Goal: Task Accomplishment & Management: Manage account settings

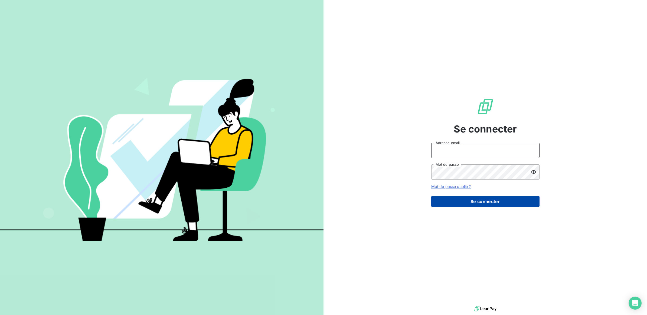
type input "[PERSON_NAME][EMAIL_ADDRESS][DOMAIN_NAME]"
click at [482, 200] on button "Se connecter" at bounding box center [485, 201] width 108 height 11
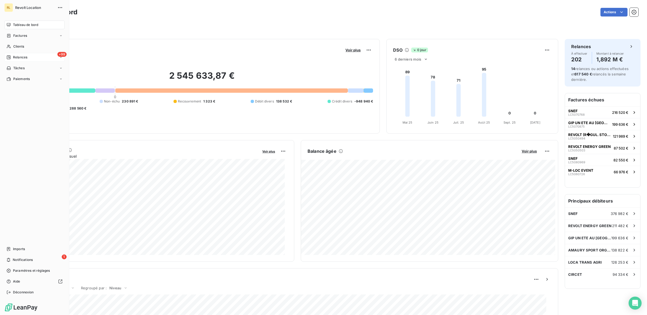
click at [26, 57] on span "Relances" at bounding box center [20, 57] width 14 height 5
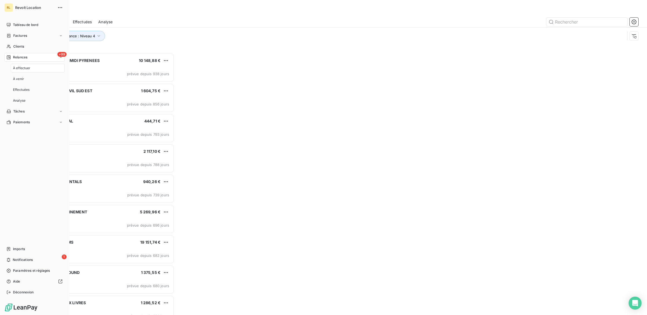
scroll to position [257, 143]
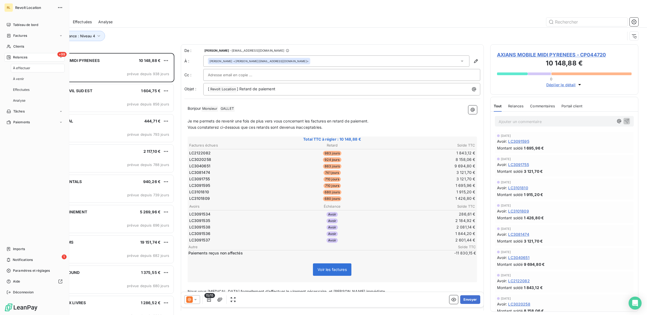
click at [26, 72] on div "À effectuer" at bounding box center [38, 68] width 54 height 9
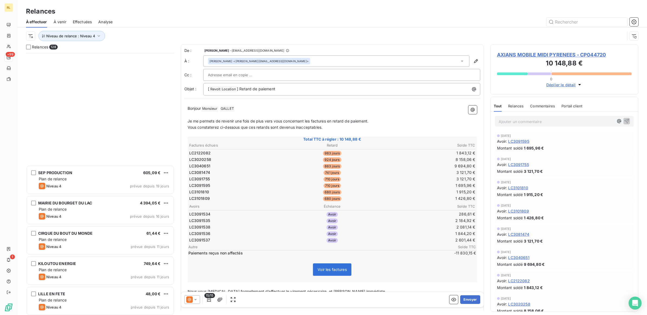
scroll to position [3617, 0]
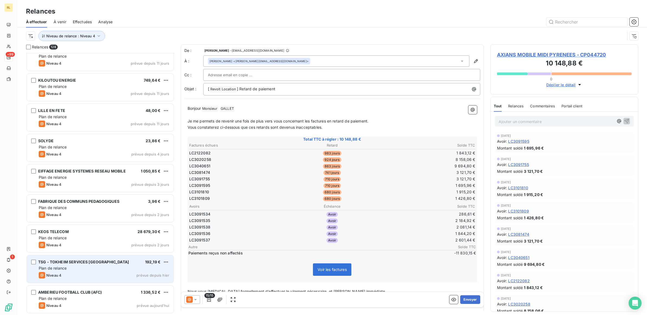
click at [107, 272] on div "Niveau 4 prévue depuis hier" at bounding box center [104, 275] width 130 height 6
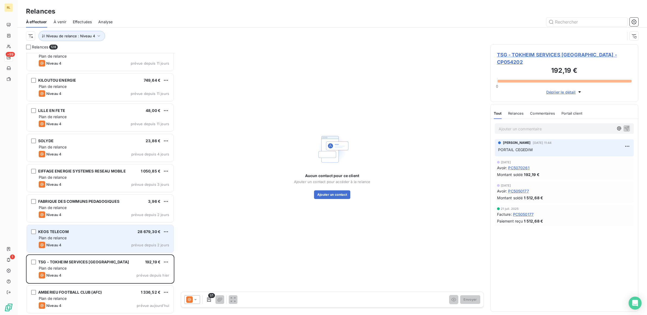
click at [105, 238] on div "Plan de relance" at bounding box center [104, 237] width 130 height 5
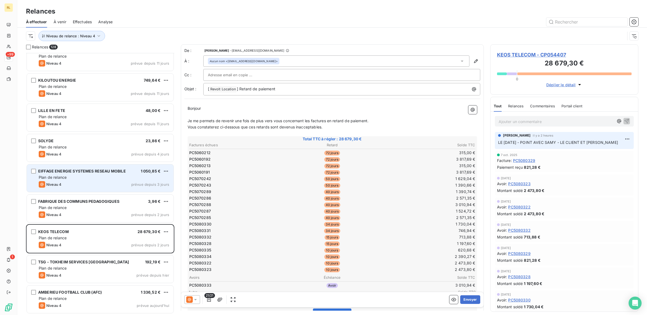
click at [101, 176] on div "Plan de relance" at bounding box center [104, 177] width 130 height 5
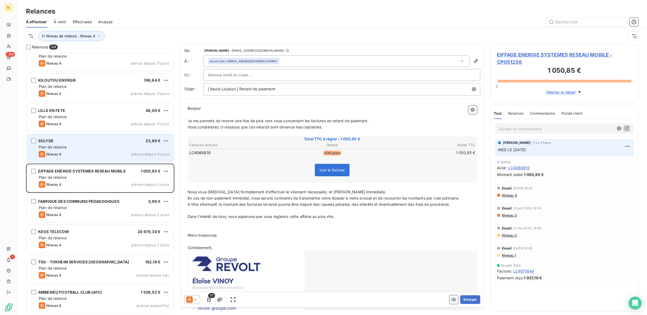
click at [99, 146] on div "Plan de relance" at bounding box center [104, 146] width 130 height 5
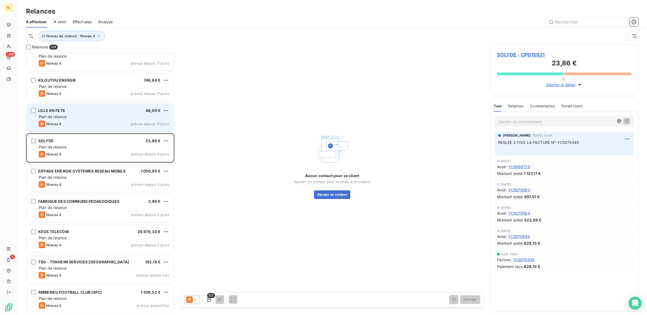
click at [110, 114] on div "Plan de relance" at bounding box center [104, 116] width 130 height 5
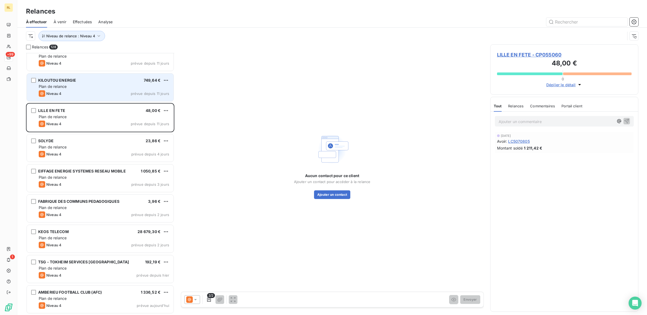
click at [108, 83] on div "KILOUTOU ENERGIE 749,64 € Plan de relance Niveau 4 prévue depuis 11 jours" at bounding box center [100, 88] width 147 height 28
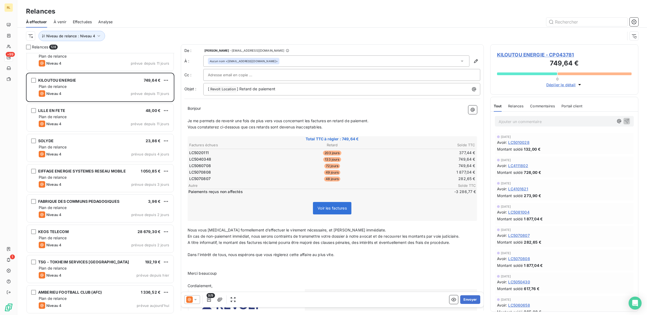
scroll to position [101, 0]
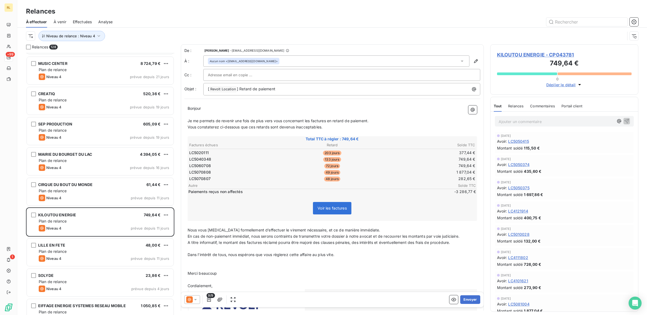
scroll to position [3482, 0]
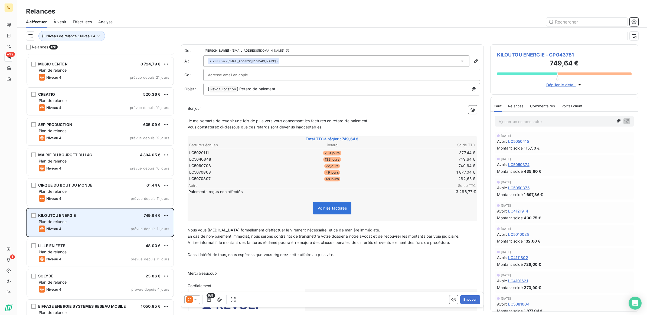
click at [99, 222] on div "Plan de relance" at bounding box center [104, 221] width 130 height 5
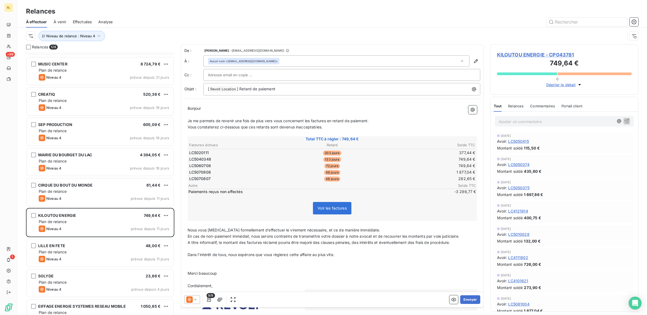
click at [542, 222] on div "26 sept. 2025 Avoir : LC4121914 Montant soldé 400,75 €" at bounding box center [564, 212] width 139 height 21
click at [543, 121] on p "Ajouter un commentaire ﻿" at bounding box center [555, 121] width 115 height 7
click at [544, 121] on p "LE 10/10/2025 - RESTE" at bounding box center [555, 121] width 115 height 6
click at [551, 123] on p "LE 10/10/2025 - RESTE" at bounding box center [555, 121] width 115 height 6
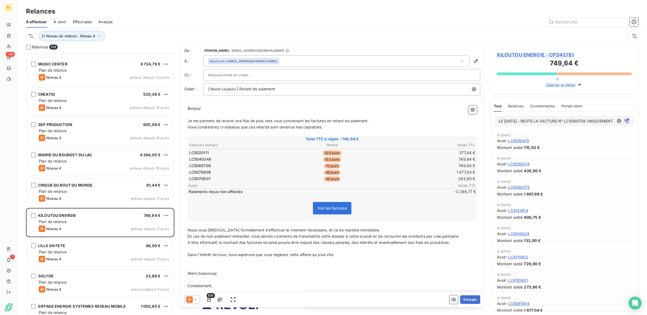
click at [624, 123] on icon "button" at bounding box center [626, 120] width 5 height 5
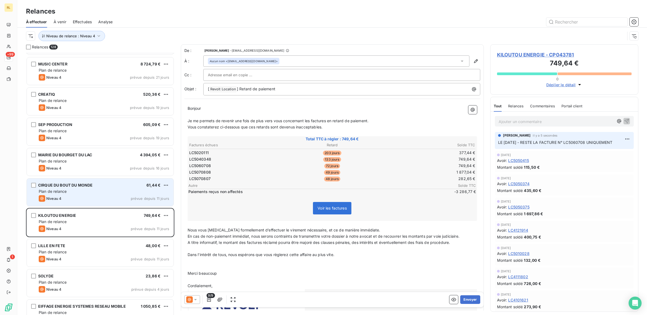
click at [99, 192] on div "Plan de relance" at bounding box center [104, 191] width 130 height 5
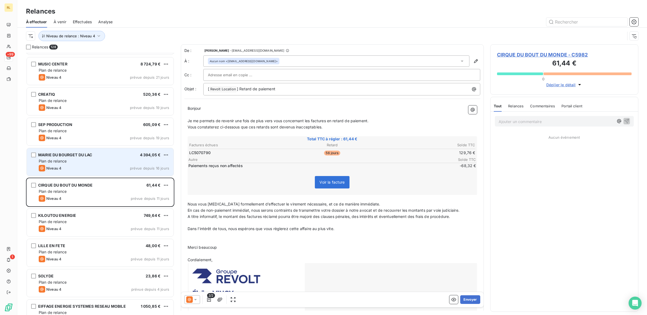
click at [110, 163] on div "Plan de relance" at bounding box center [104, 161] width 130 height 5
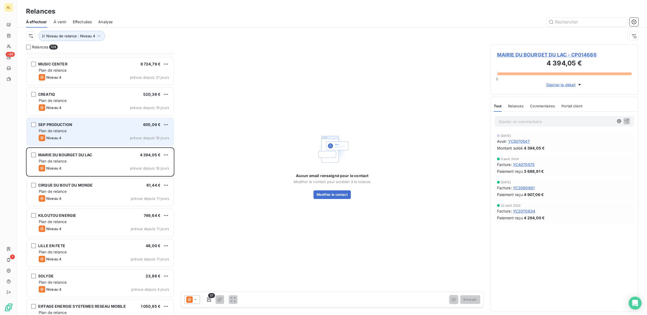
click at [101, 134] on div "SEP PRODUCTION 605,09 € Plan de relance Niveau 4 prévue depuis 19 jours" at bounding box center [100, 132] width 147 height 28
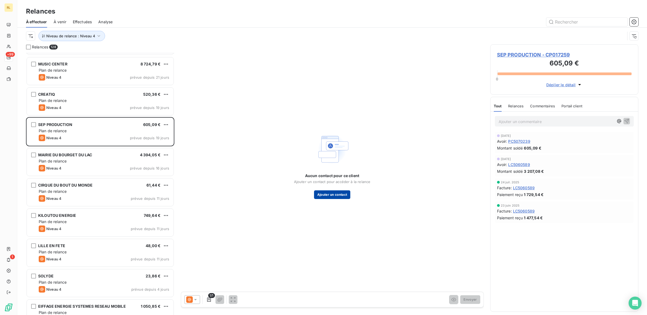
click at [334, 193] on button "Ajouter un contact" at bounding box center [332, 194] width 37 height 9
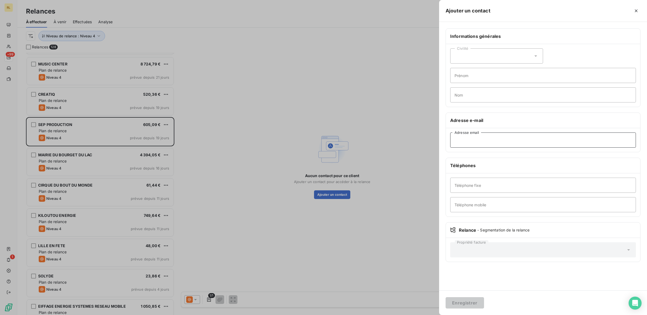
click at [472, 140] on input "Adresse email" at bounding box center [543, 140] width 186 height 15
paste input "lpino@seproduction.com"
type input "lpino@seproduction.com"
click at [459, 304] on button "Enregistrer" at bounding box center [464, 302] width 38 height 11
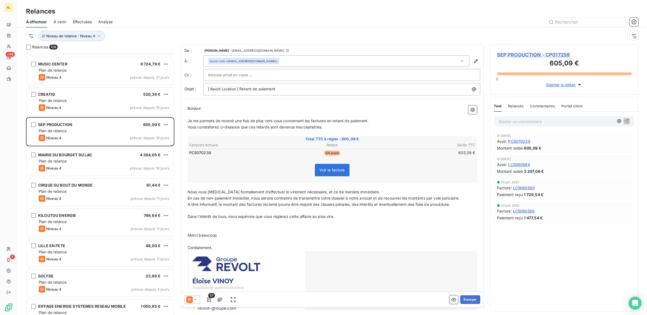
click at [196, 298] on icon at bounding box center [195, 299] width 5 height 5
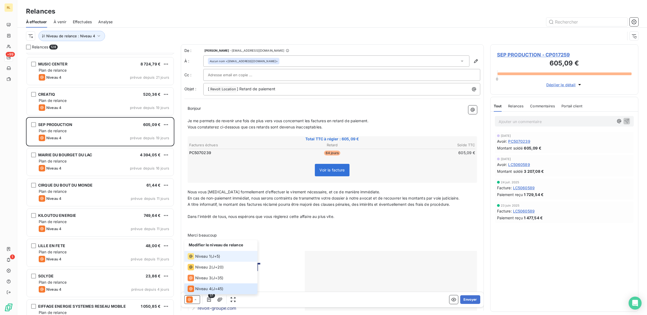
click at [199, 259] on span "Niveau 1" at bounding box center [202, 256] width 15 height 5
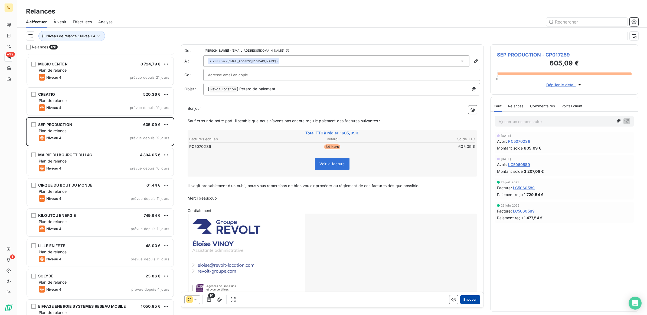
click at [466, 301] on button "Envoyer" at bounding box center [470, 299] width 20 height 9
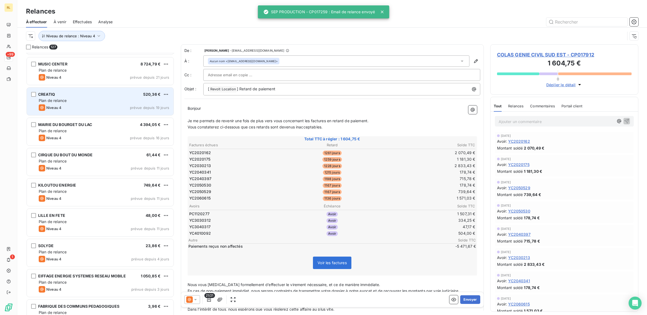
click at [108, 100] on div "Plan de relance" at bounding box center [104, 100] width 130 height 5
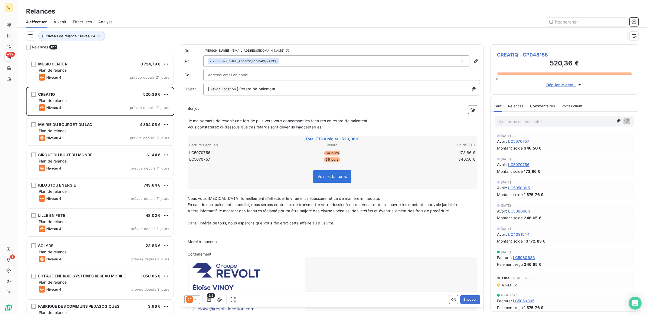
click at [195, 300] on icon at bounding box center [195, 299] width 3 height 1
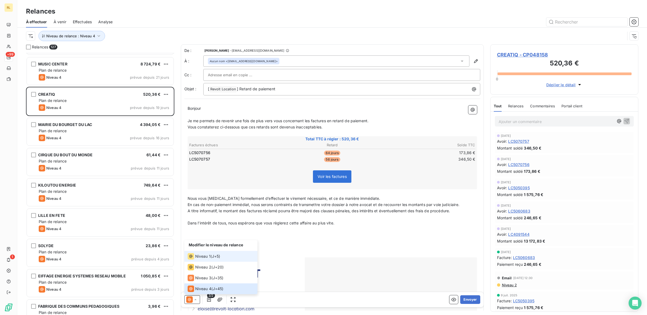
click at [201, 258] on span "Niveau 1" at bounding box center [202, 256] width 15 height 5
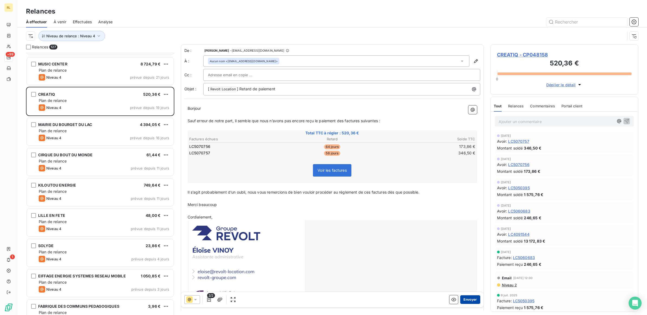
click at [465, 300] on button "Envoyer" at bounding box center [470, 299] width 20 height 9
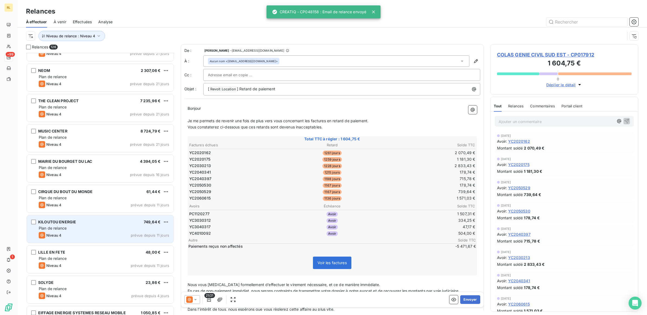
scroll to position [3414, 0]
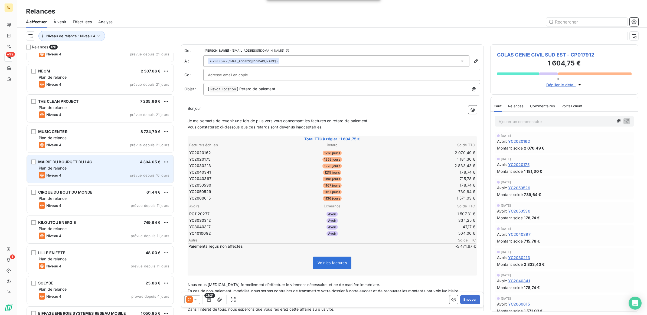
click at [92, 176] on div "Niveau 4 prévue depuis 16 jours" at bounding box center [104, 175] width 130 height 6
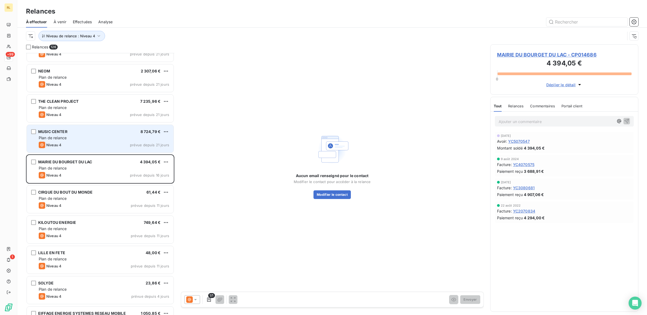
click at [121, 139] on div "Plan de relance" at bounding box center [104, 137] width 130 height 5
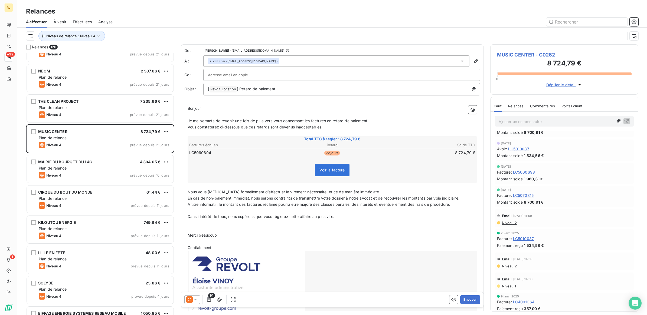
scroll to position [135, 0]
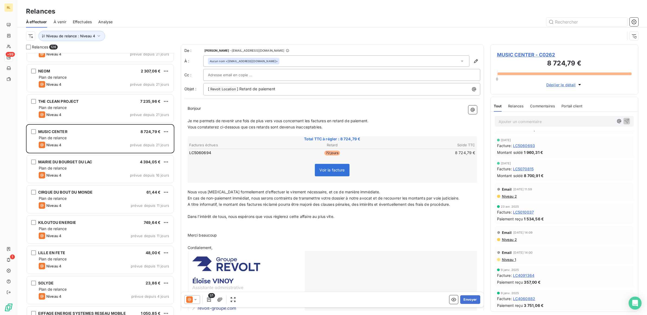
click at [231, 73] on input "text" at bounding box center [237, 75] width 58 height 8
paste input "musiccentersono@yahoo.fr"
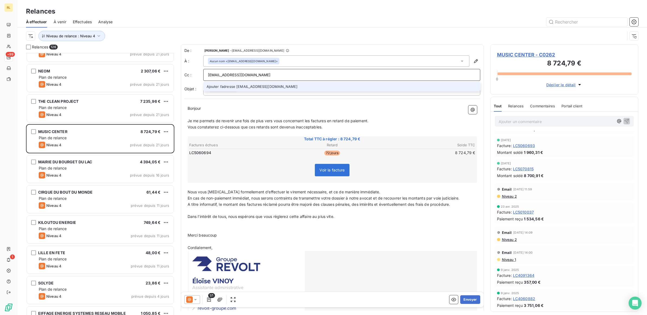
type input "musiccentersono@yahoo.fr"
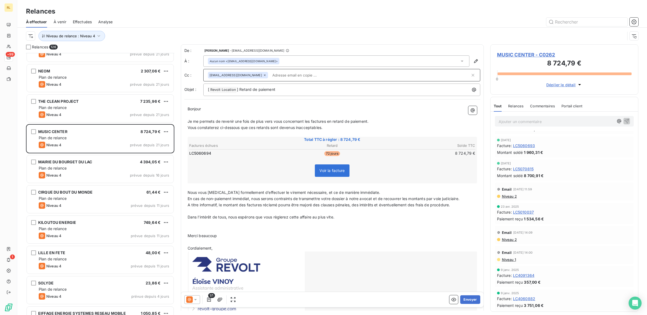
click at [284, 75] on input "text" at bounding box center [370, 75] width 200 height 8
paste input "hubert.lemaire59@gmail.com"
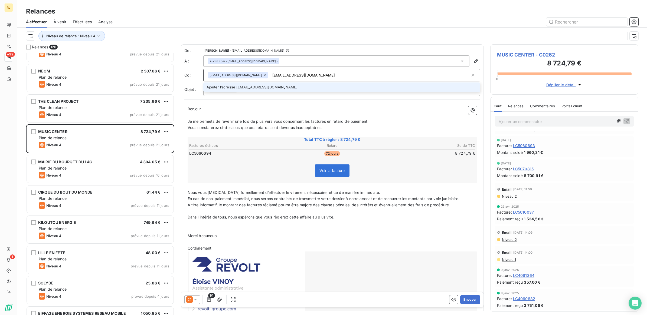
type input "hubert.lemaire59@gmail.com"
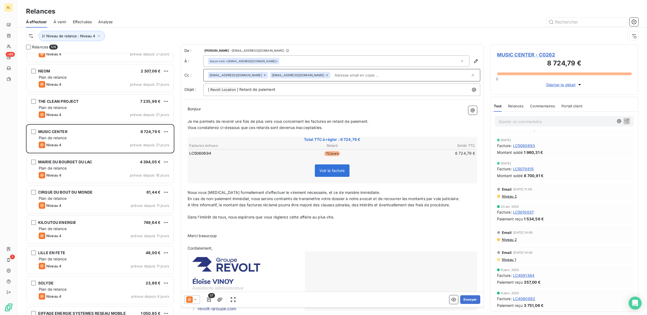
click at [196, 298] on icon at bounding box center [195, 299] width 5 height 5
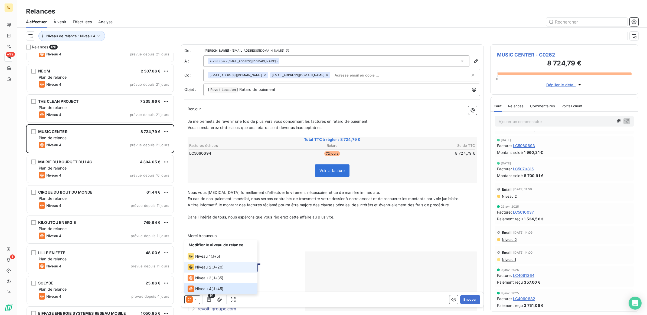
click at [202, 269] on span "Niveau 2" at bounding box center [203, 267] width 16 height 5
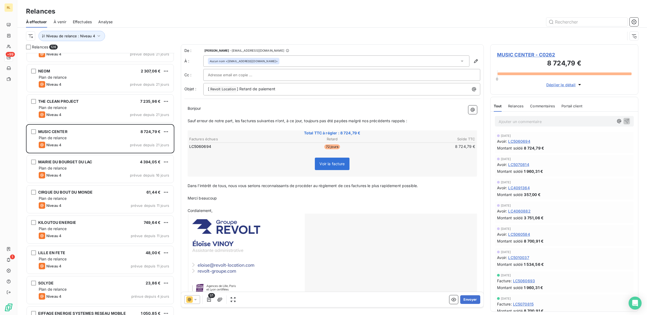
click at [241, 76] on input "text" at bounding box center [237, 75] width 58 height 8
paste input "musiccentersono@yahoo.fr"
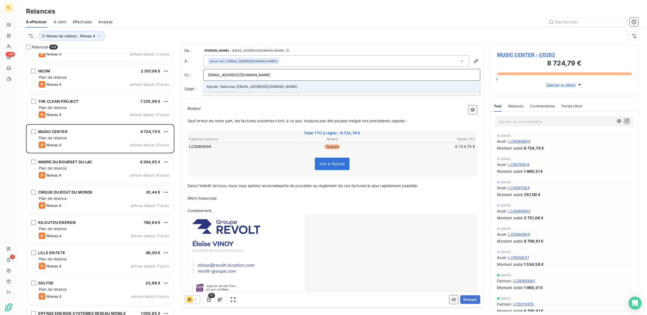
type input "musiccentersono@yahoo.fr"
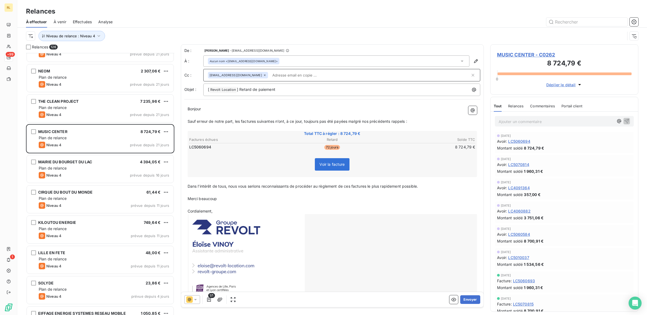
click at [340, 73] on input "text" at bounding box center [370, 75] width 200 height 8
drag, startPoint x: 340, startPoint y: 73, endPoint x: 280, endPoint y: 75, distance: 59.3
click at [280, 75] on input "text" at bounding box center [301, 75] width 63 height 8
paste input "hubert.lemaire59@gmail.com"
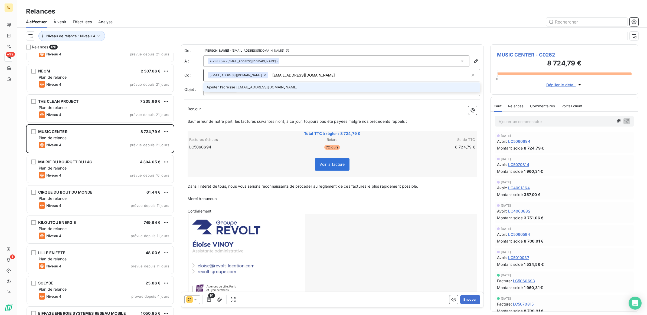
type input "hubert.lemaire59@gmail.com"
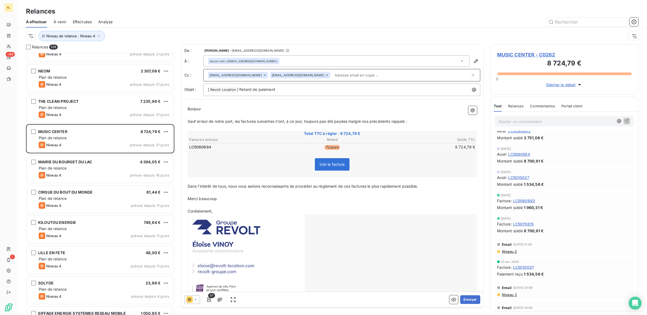
scroll to position [101, 0]
click at [467, 300] on button "Envoyer" at bounding box center [470, 299] width 20 height 9
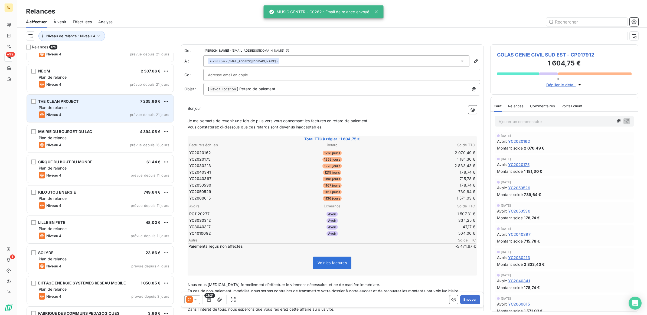
click at [94, 115] on div "Niveau 4 prévue depuis 21 jours" at bounding box center [104, 114] width 130 height 6
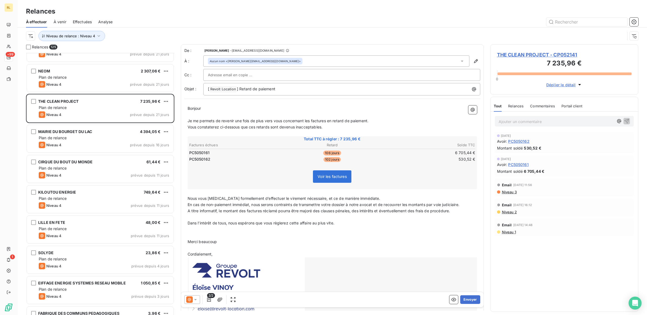
click at [547, 122] on p "Ajouter un commentaire ﻿" at bounding box center [555, 121] width 115 height 7
click at [546, 123] on p "Ajouter un commentaire ﻿" at bounding box center [555, 121] width 115 height 7
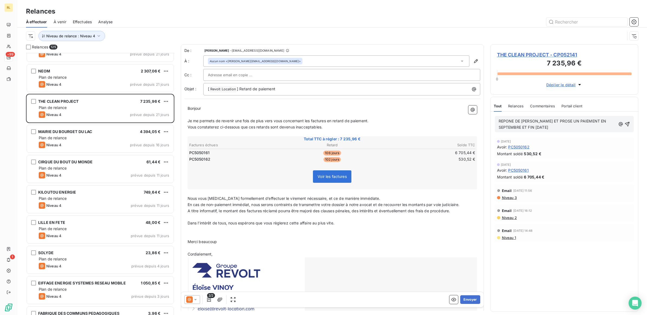
click at [567, 121] on span "REPONE DE BRYAN CANTERO ET PROSE UN PAIEMENT EN SEPTEMBRE ET FIN OCTOBRE 2025" at bounding box center [552, 124] width 109 height 11
click at [627, 125] on icon "button" at bounding box center [626, 123] width 5 height 5
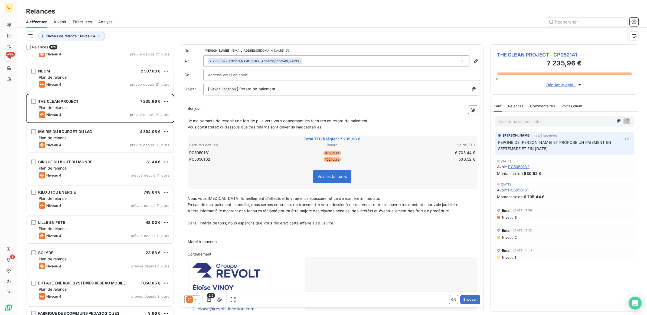
click at [566, 121] on p "Ajouter un commentaire ﻿" at bounding box center [555, 121] width 115 height 7
click at [628, 119] on icon "button" at bounding box center [626, 120] width 5 height 5
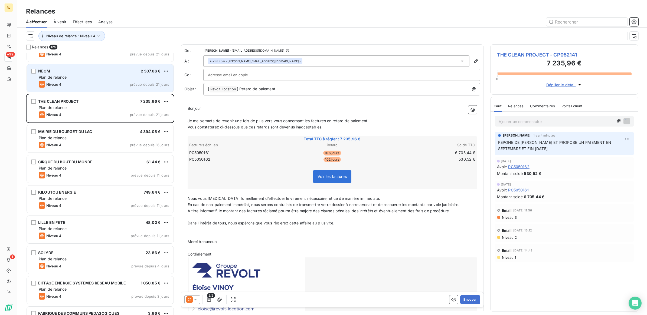
click at [75, 77] on div "Plan de relance" at bounding box center [104, 77] width 130 height 5
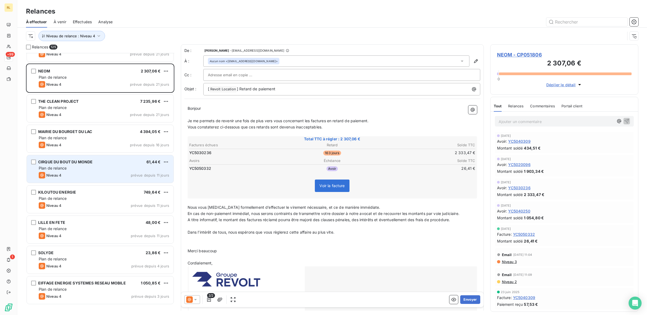
scroll to position [3279, 0]
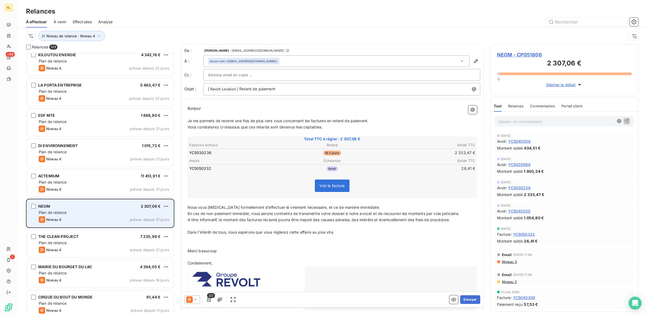
click at [95, 211] on div "Plan de relance" at bounding box center [104, 212] width 130 height 5
click at [94, 211] on div "Plan de relance" at bounding box center [104, 212] width 130 height 5
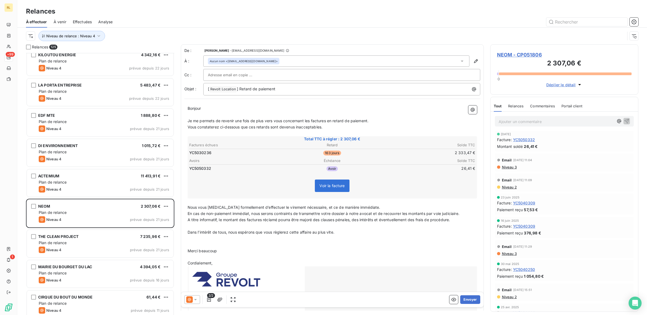
scroll to position [101, 0]
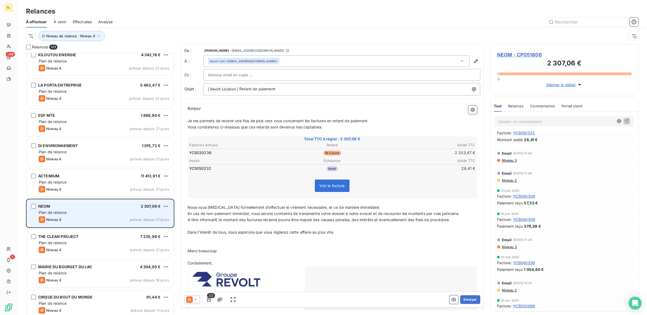
click at [116, 208] on div "NEOM 2 307,06 €" at bounding box center [104, 206] width 130 height 5
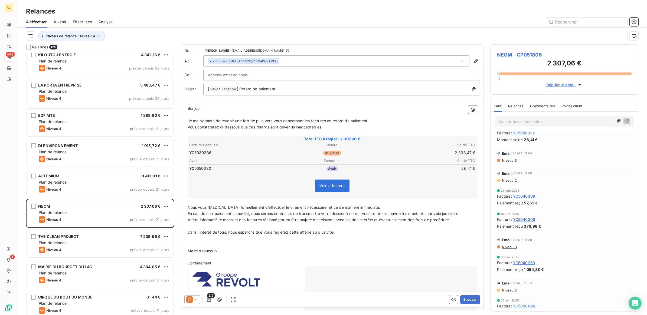
scroll to position [0, 0]
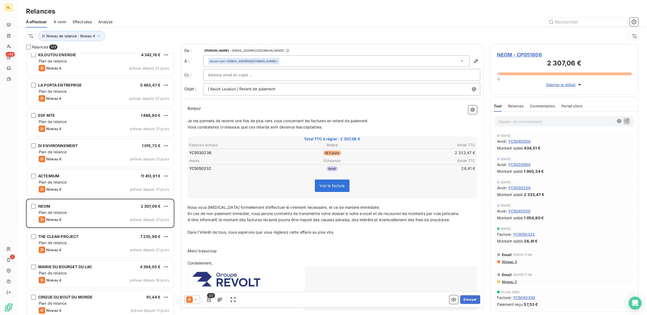
click at [196, 299] on icon at bounding box center [195, 299] width 3 height 1
click at [197, 278] on span "Niveau 3" at bounding box center [203, 277] width 16 height 5
click at [215, 72] on input "text" at bounding box center [237, 75] width 58 height 8
paste input "julien.legrand@vinci-construction.fr"
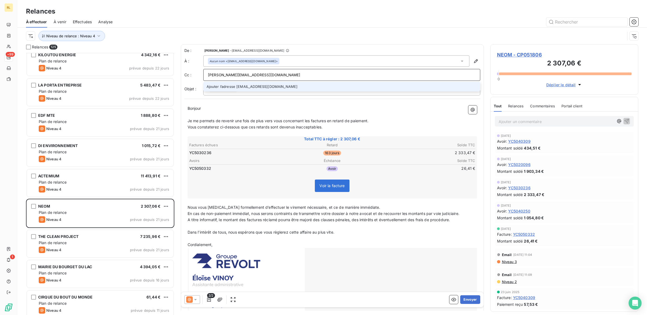
type input "julien.legrand@vinci-construction.fr"
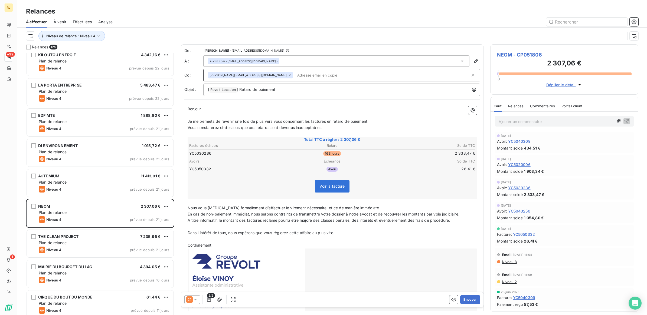
click at [302, 75] on input "text" at bounding box center [382, 75] width 175 height 8
paste input "carole.najjar@vinci-construction.fr"
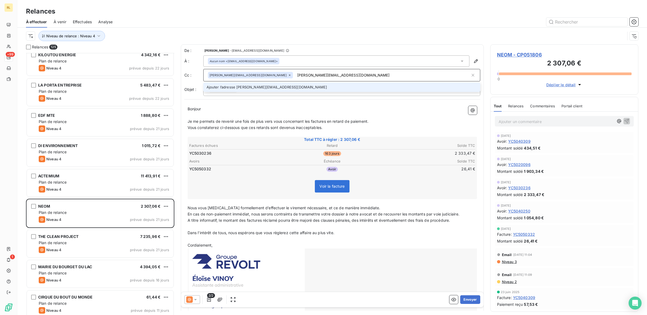
type input "carole.najjar@vinci-construction.fr"
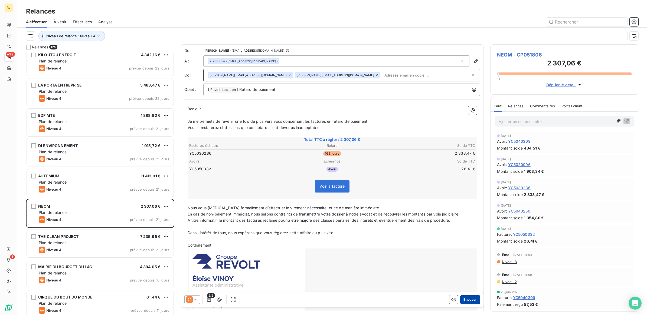
click at [463, 301] on button "Envoyer" at bounding box center [470, 299] width 20 height 9
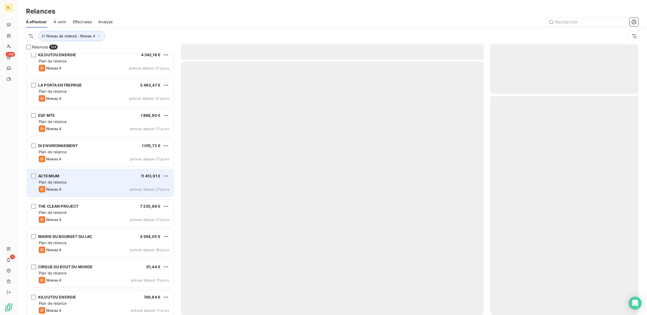
click at [91, 183] on div "Plan de relance" at bounding box center [104, 182] width 130 height 5
